Goal: Answer question/provide support

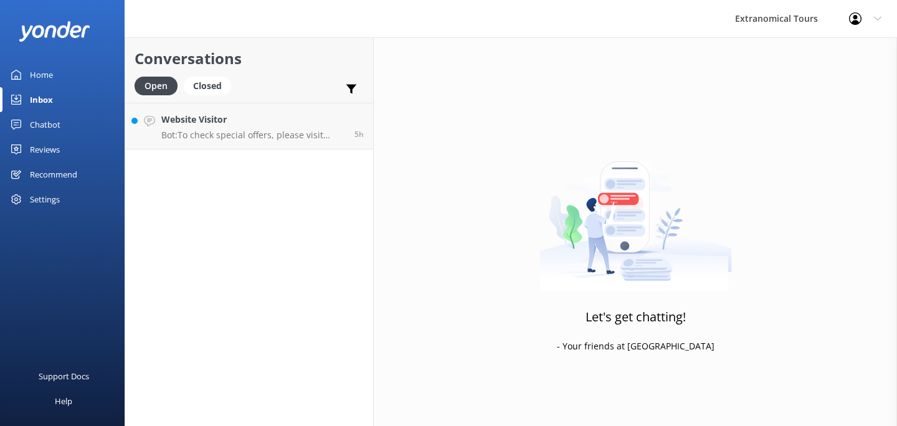
click at [276, 131] on p "Bot: To check special offers, please visit [URL][DOMAIN_NAME]." at bounding box center [253, 135] width 184 height 11
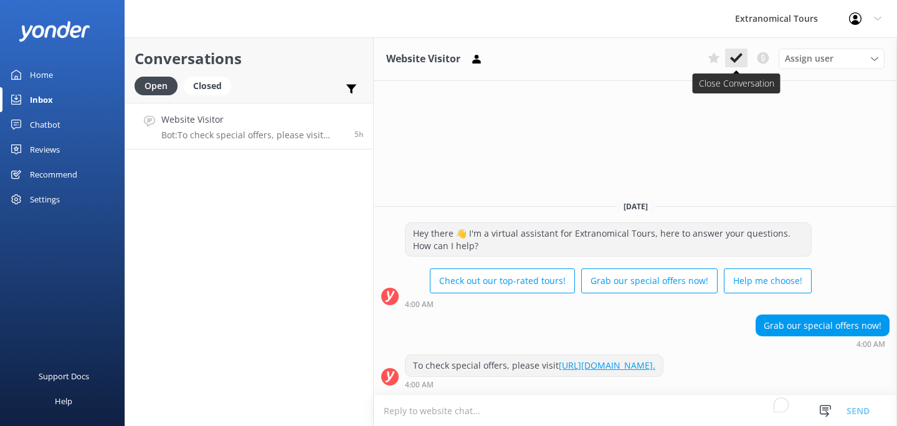
click at [734, 60] on use at bounding box center [736, 58] width 12 height 10
